Goal: Transaction & Acquisition: Download file/media

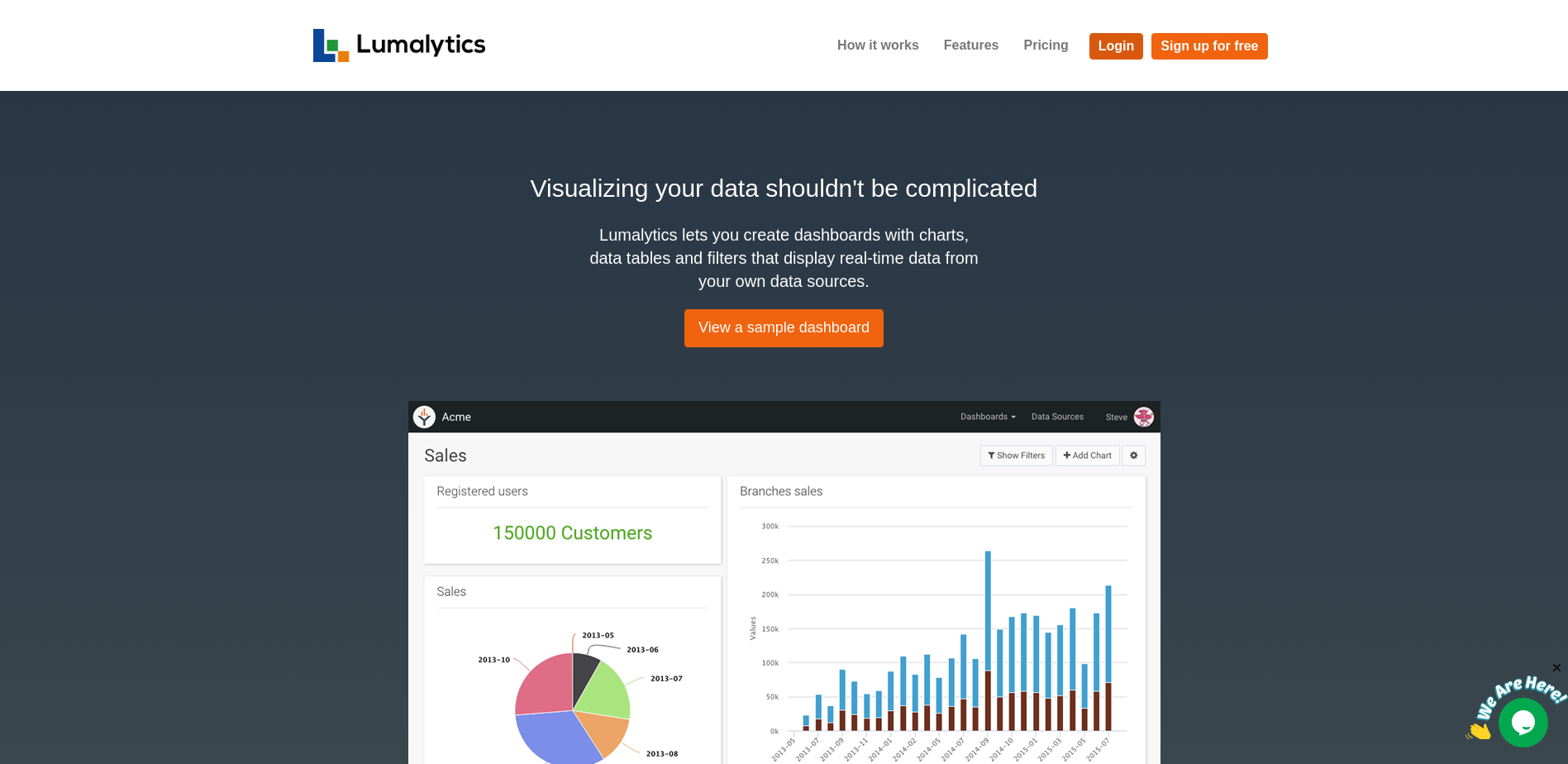
click at [1102, 42] on link "Login" at bounding box center [1117, 46] width 54 height 26
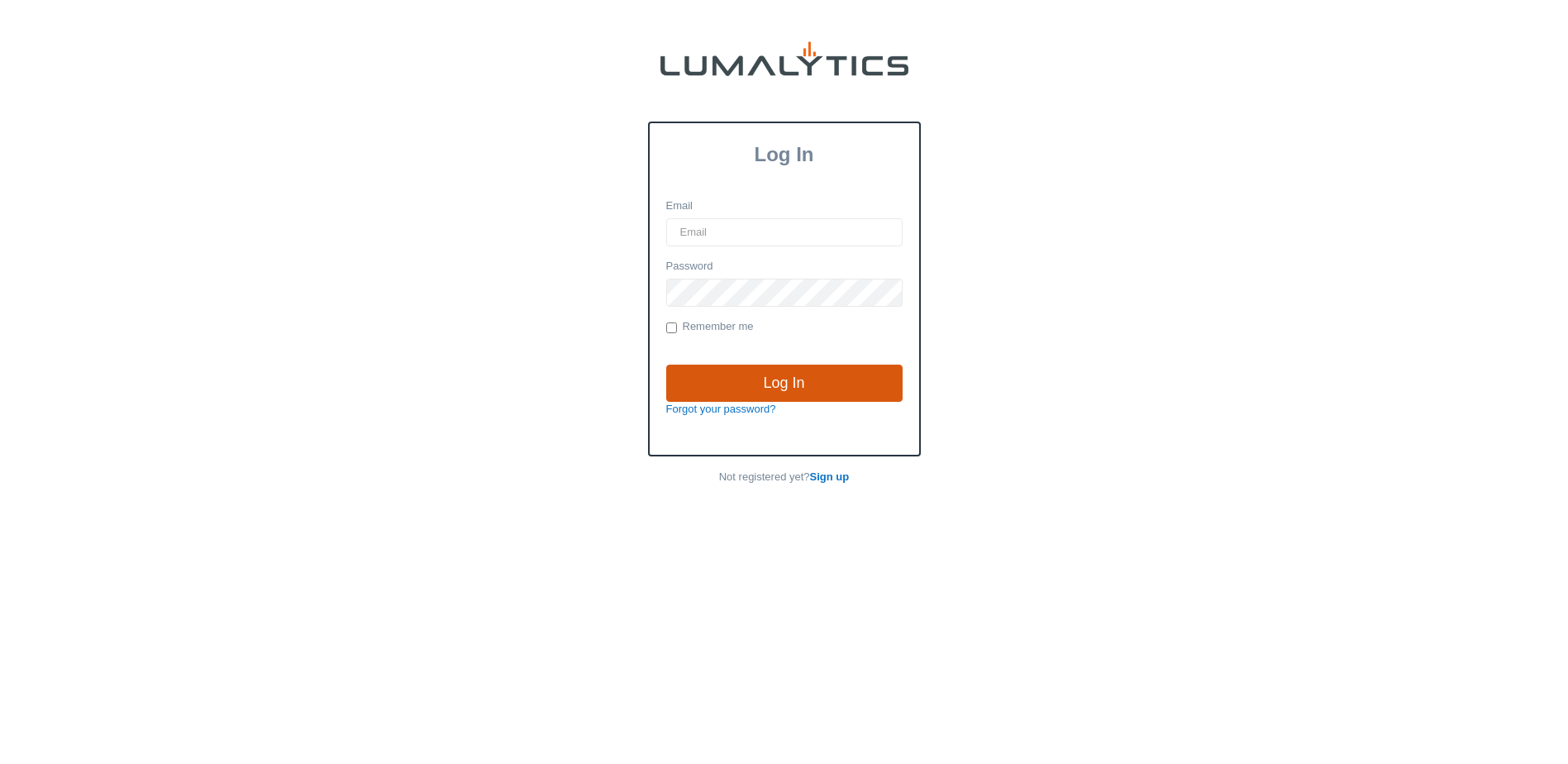
type input "[EMAIL_ADDRESS][DOMAIN_NAME]"
click at [798, 386] on input "Log In" at bounding box center [784, 384] width 236 height 38
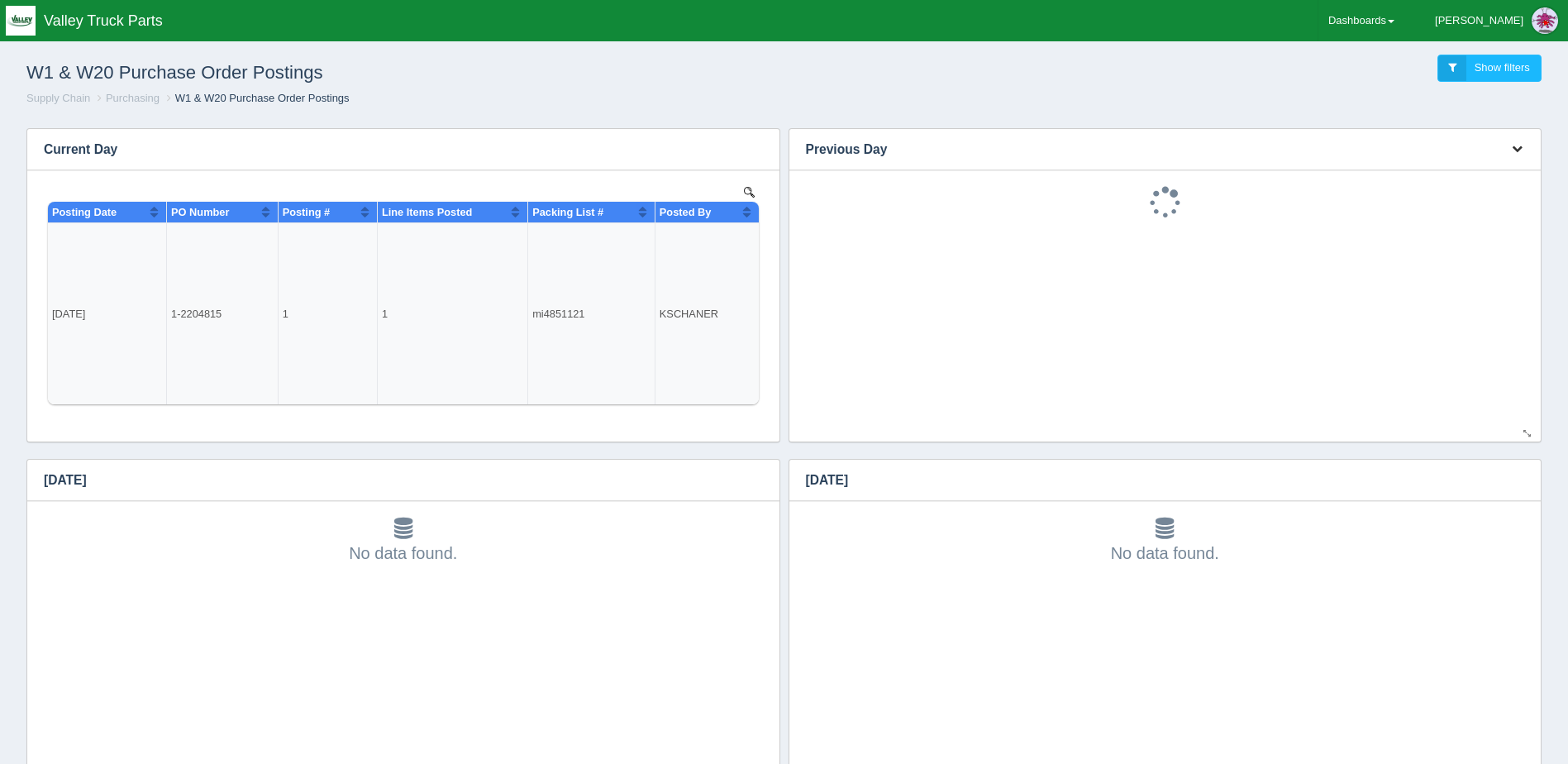
click at [1518, 144] on icon "button" at bounding box center [1517, 148] width 11 height 11
click at [1504, 167] on link "Download CSV" at bounding box center [1462, 174] width 132 height 24
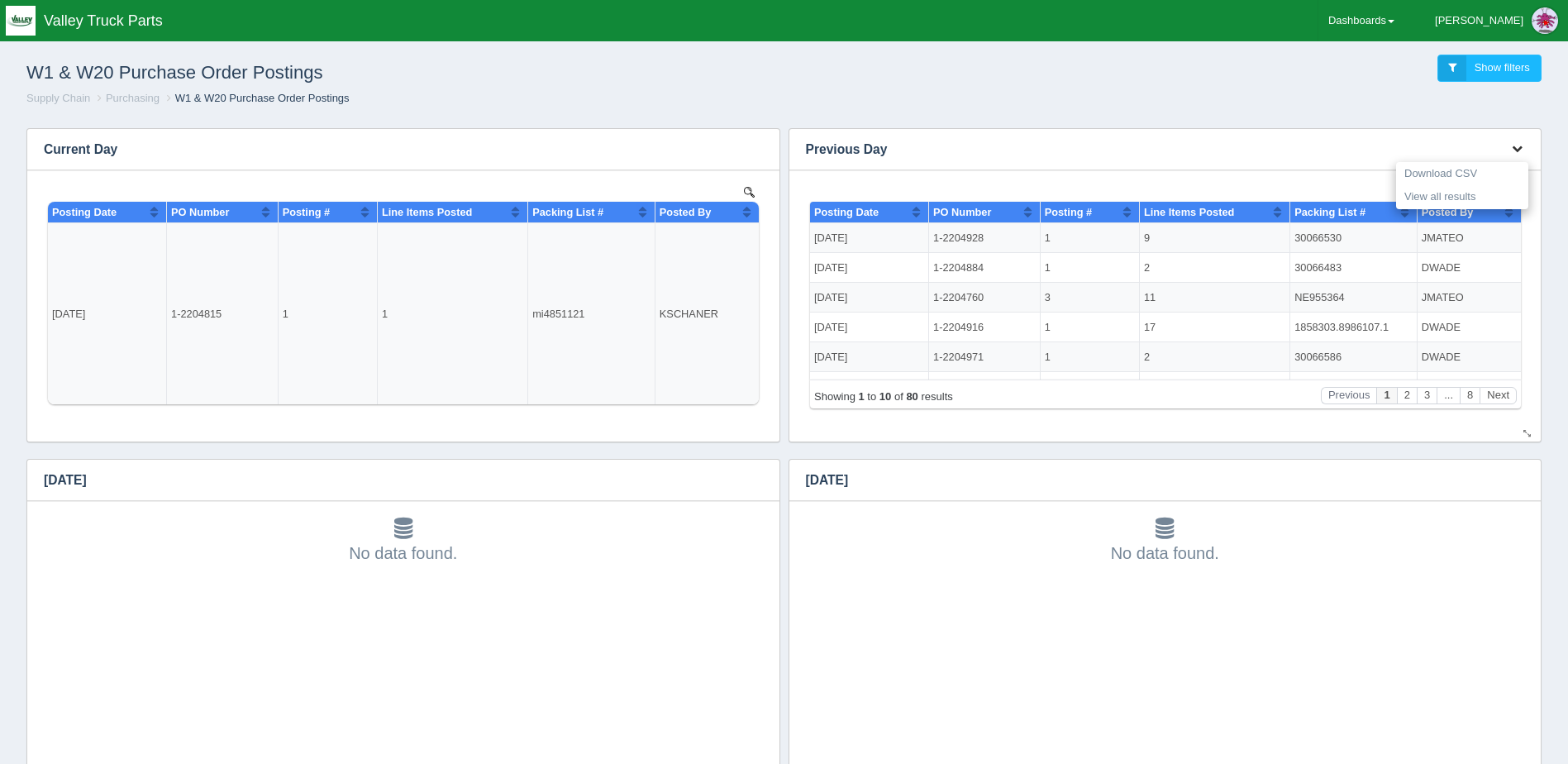
click at [1515, 143] on icon "button" at bounding box center [1517, 148] width 11 height 11
click at [1515, 142] on button "button" at bounding box center [1517, 149] width 23 height 25
click at [1464, 173] on link "Download CSV" at bounding box center [1462, 174] width 132 height 24
